Goal: Check status: Check status

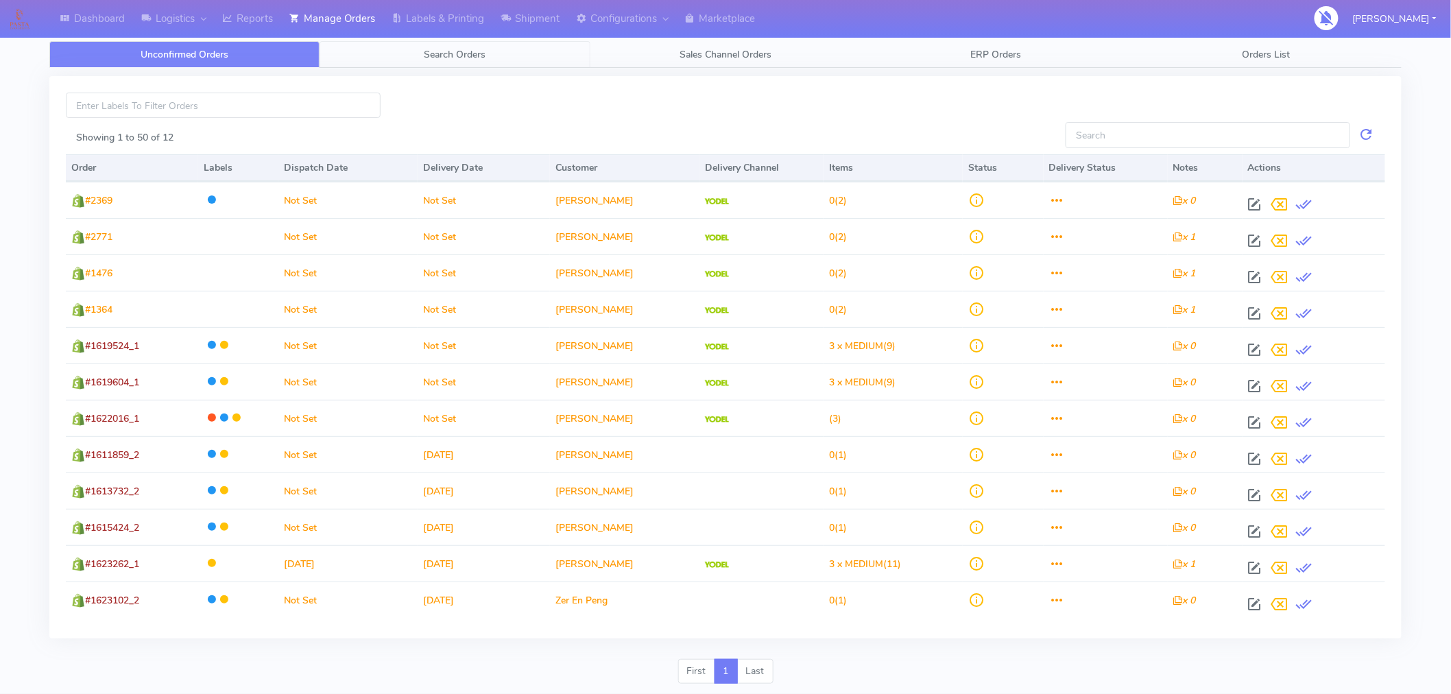
click at [457, 63] on link "Search Orders" at bounding box center [454, 54] width 270 height 27
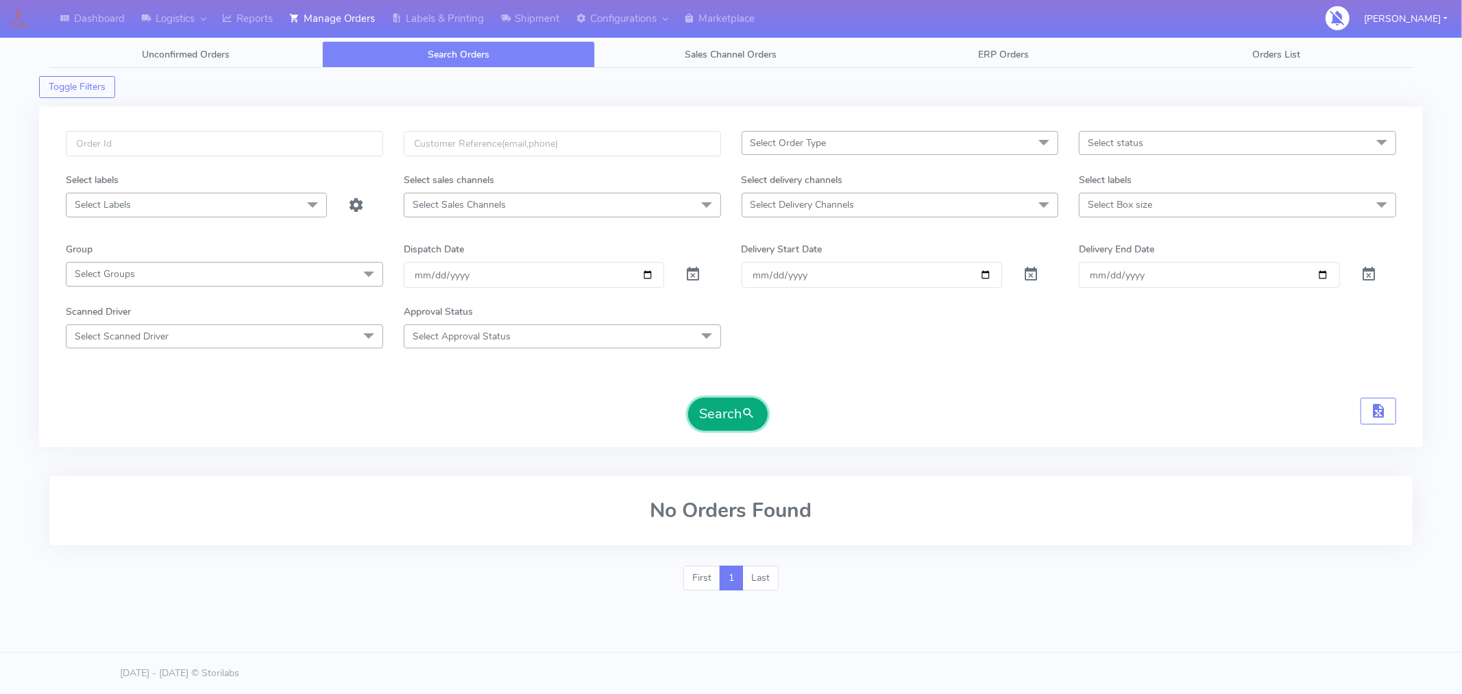
click at [723, 422] on button "Search" at bounding box center [728, 414] width 80 height 33
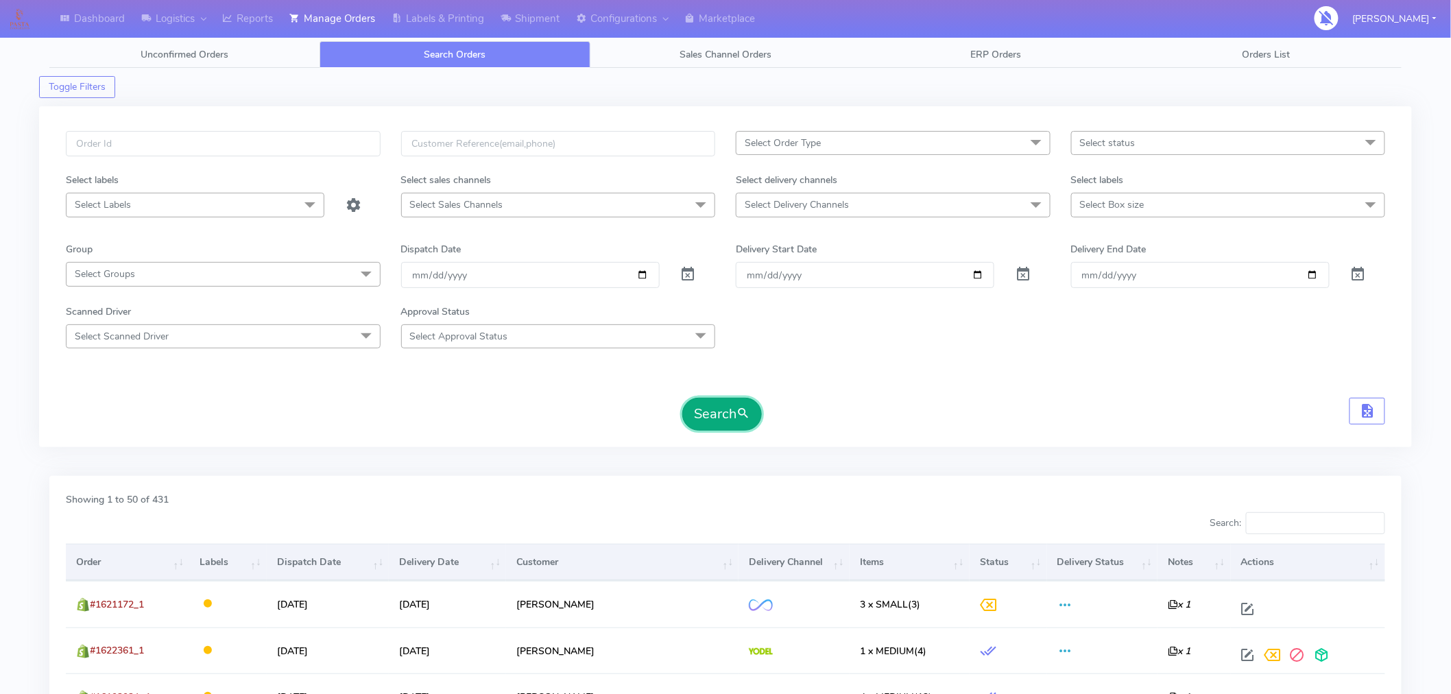
click at [727, 416] on button "Search" at bounding box center [722, 414] width 80 height 33
click at [910, 208] on span "Select Delivery Channels" at bounding box center [893, 205] width 315 height 24
click at [544, 412] on div "Search" at bounding box center [725, 414] width 1319 height 33
click at [860, 207] on span "Select Delivery Channels" at bounding box center [893, 205] width 315 height 24
click at [570, 420] on div "Search" at bounding box center [725, 414] width 1319 height 33
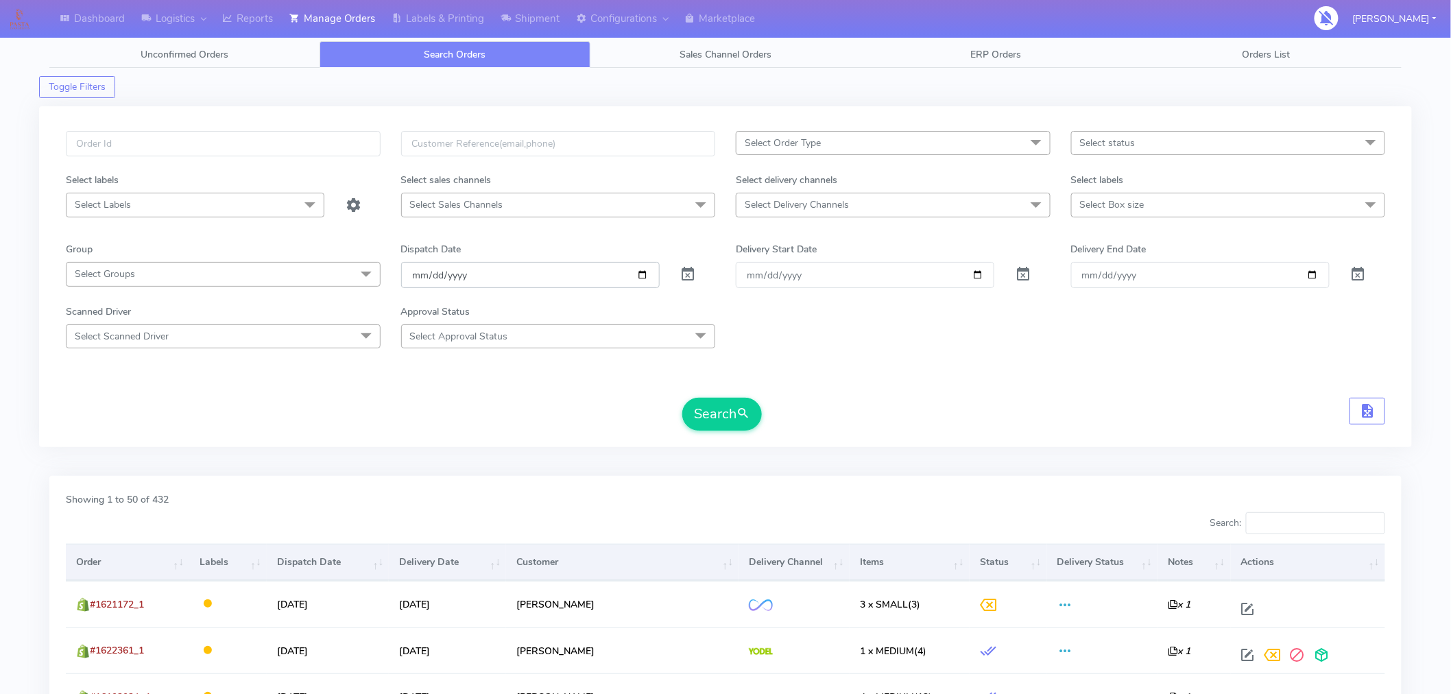
click at [642, 278] on input "[DATE]" at bounding box center [530, 274] width 258 height 25
click at [594, 398] on div "Search" at bounding box center [725, 414] width 1319 height 33
click at [710, 419] on button "Search" at bounding box center [722, 414] width 80 height 33
click at [901, 213] on span "Select Delivery Channels" at bounding box center [893, 205] width 315 height 24
click at [496, 426] on div "Search" at bounding box center [725, 414] width 1319 height 33
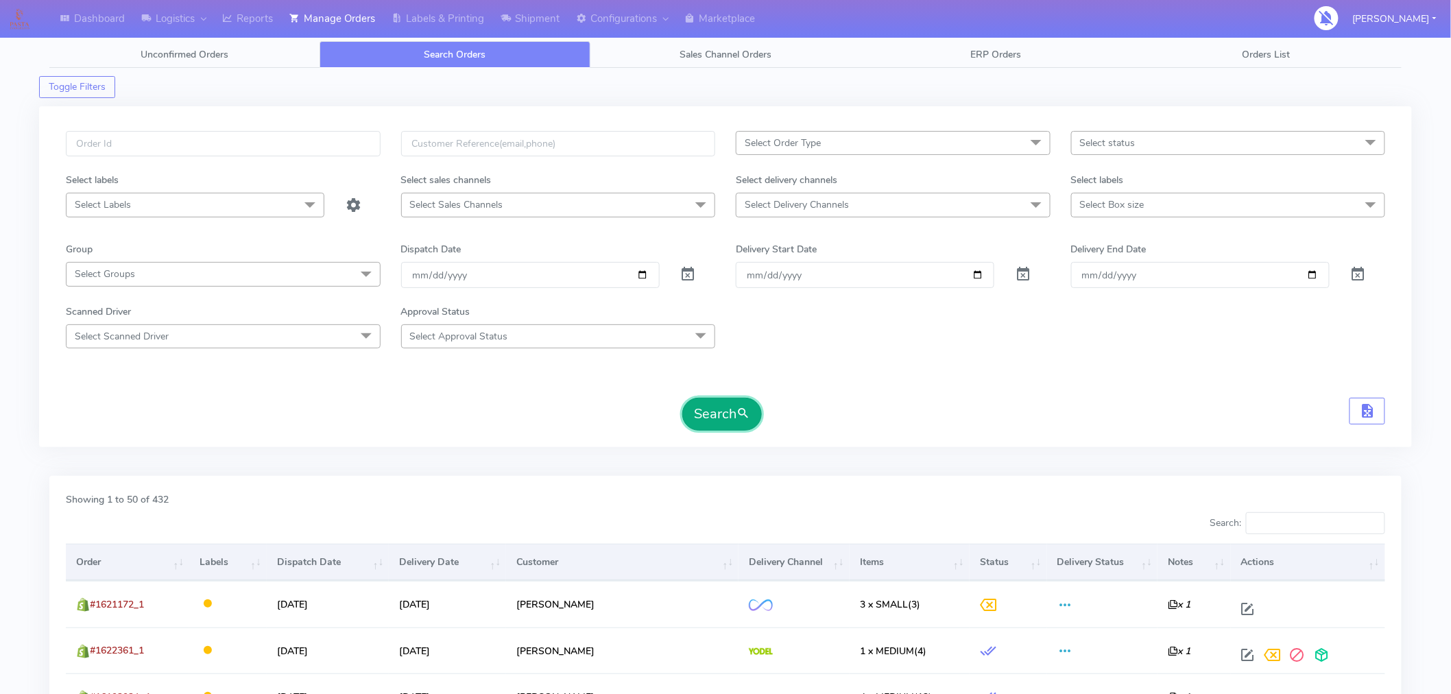
click at [729, 423] on button "Search" at bounding box center [722, 414] width 80 height 33
click at [1017, 200] on span "Select Delivery Channels" at bounding box center [893, 205] width 315 height 24
click at [1127, 141] on span "Select status" at bounding box center [1108, 142] width 56 height 13
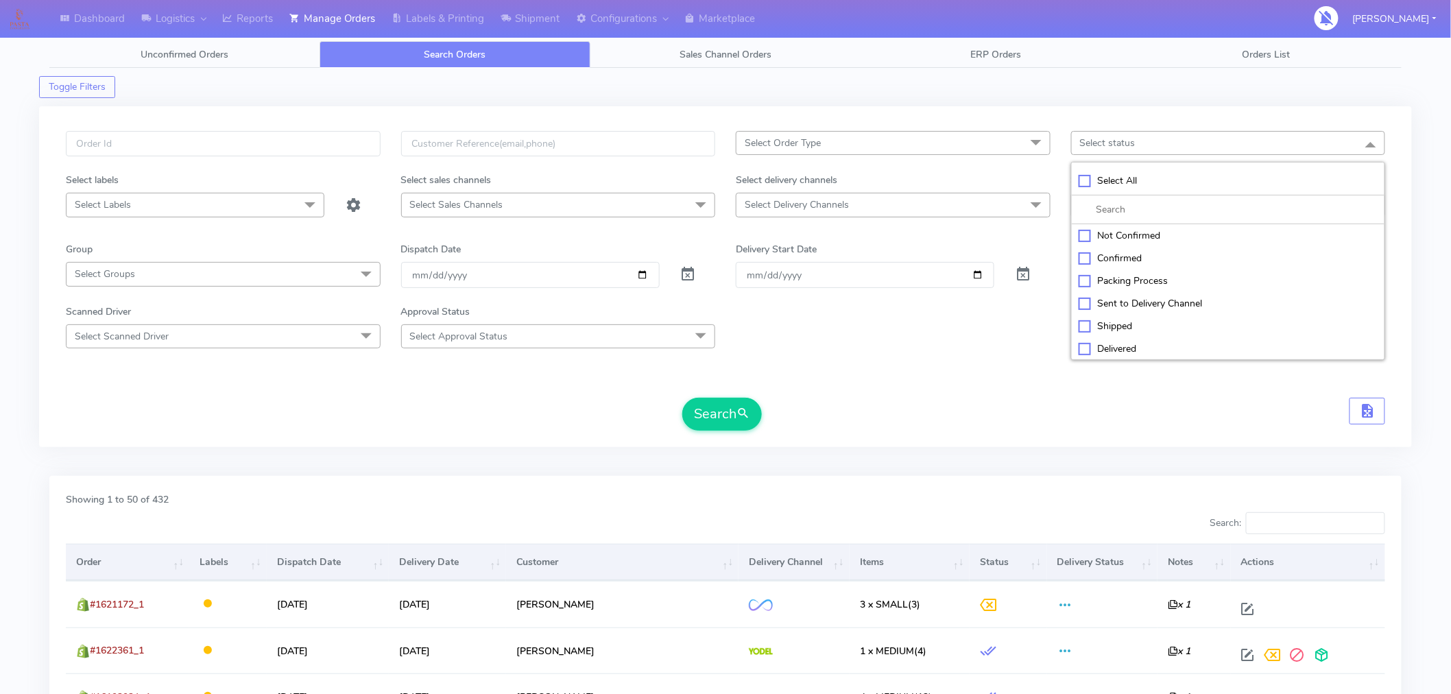
click at [1102, 255] on div "Confirmed" at bounding box center [1228, 258] width 300 height 14
checkbox input "true"
click at [717, 418] on button "Search" at bounding box center [722, 414] width 80 height 33
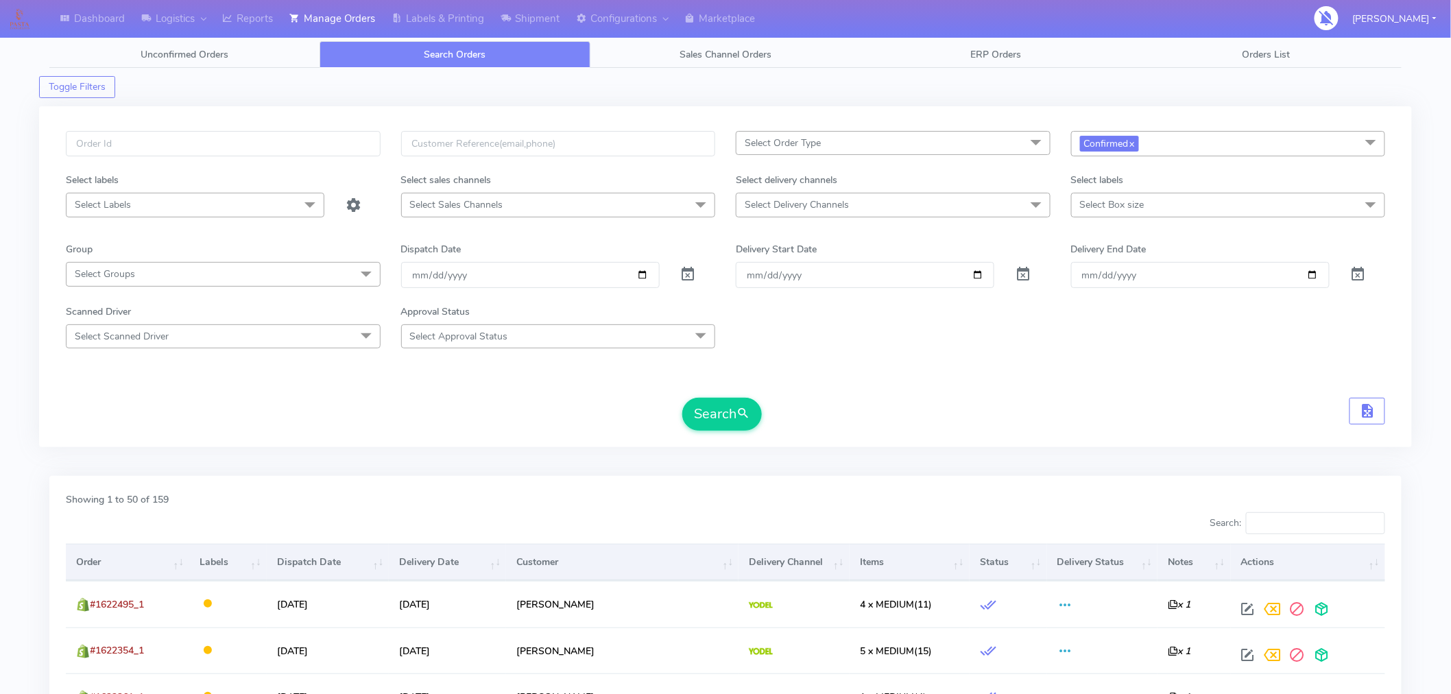
click at [1026, 400] on div "Search" at bounding box center [725, 414] width 1319 height 33
click at [45, 428] on div "Select Order Type Select All MEALS ATAVI One Off Pasta Club Gift Kit Event Unkn…" at bounding box center [725, 276] width 1372 height 341
click at [642, 278] on input "[DATE]" at bounding box center [530, 274] width 258 height 25
click at [736, 420] on button "Search" at bounding box center [722, 414] width 80 height 33
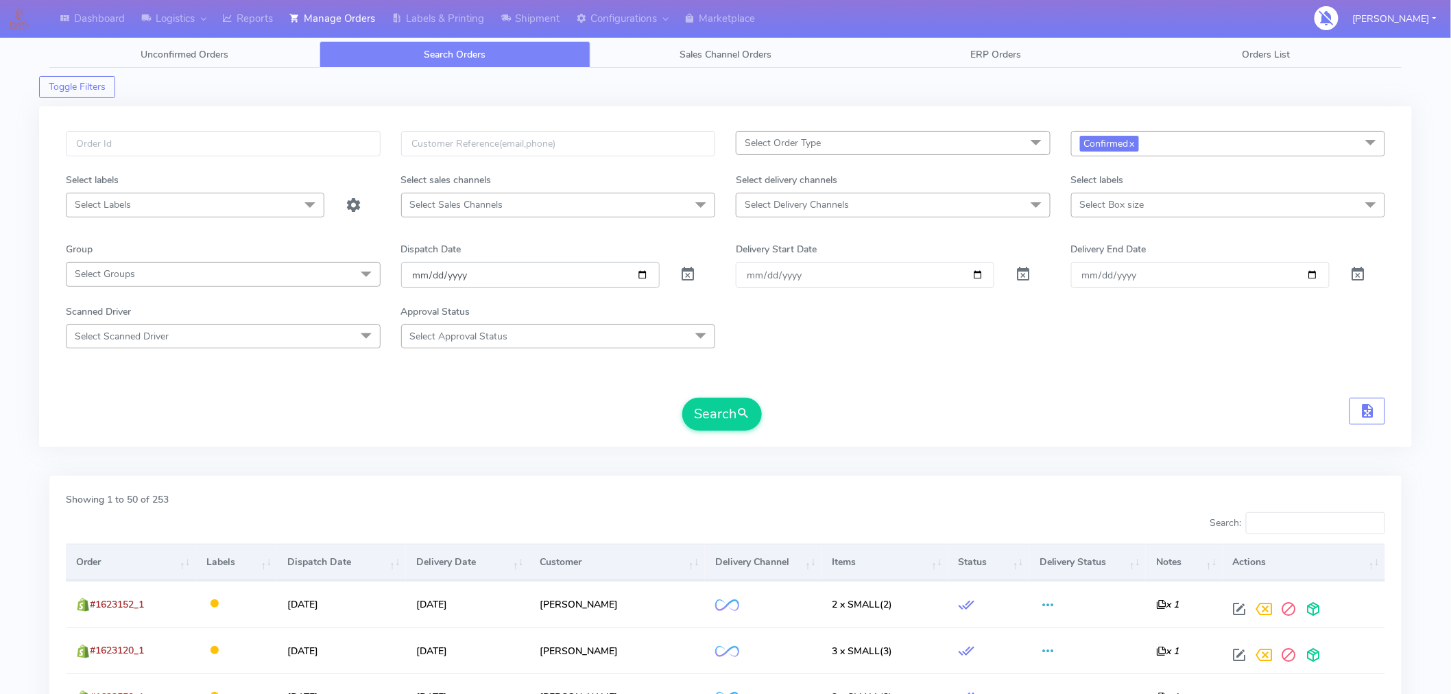
click at [636, 276] on input "[DATE]" at bounding box center [530, 274] width 258 height 25
type input "[DATE]"
click at [749, 410] on span "submit" at bounding box center [743, 413] width 14 height 19
